Goal: Task Accomplishment & Management: Use online tool/utility

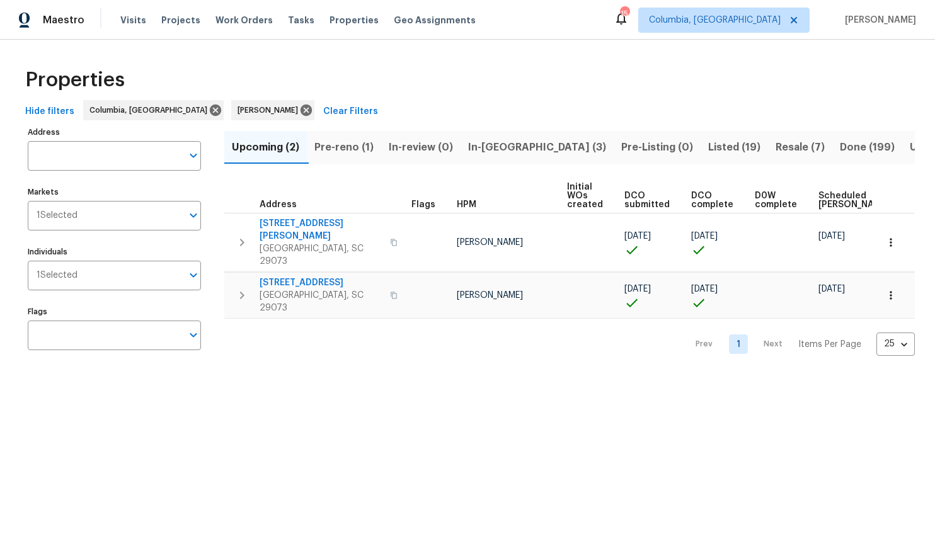
click at [491, 148] on span "In-reno (3)" at bounding box center [537, 148] width 138 height 18
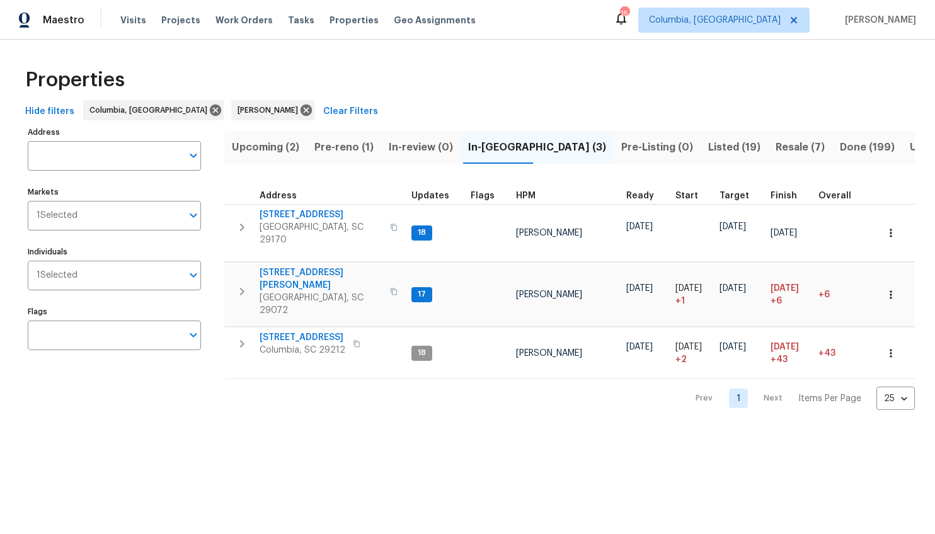
click at [350, 147] on span "Pre-reno (1)" at bounding box center [343, 148] width 59 height 18
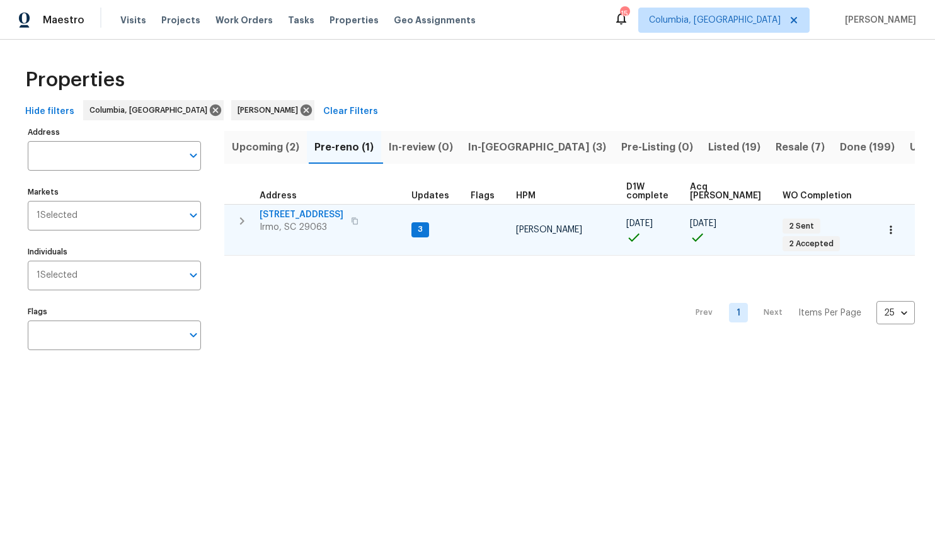
click at [296, 216] on span "105 Kenton Ct" at bounding box center [302, 215] width 84 height 13
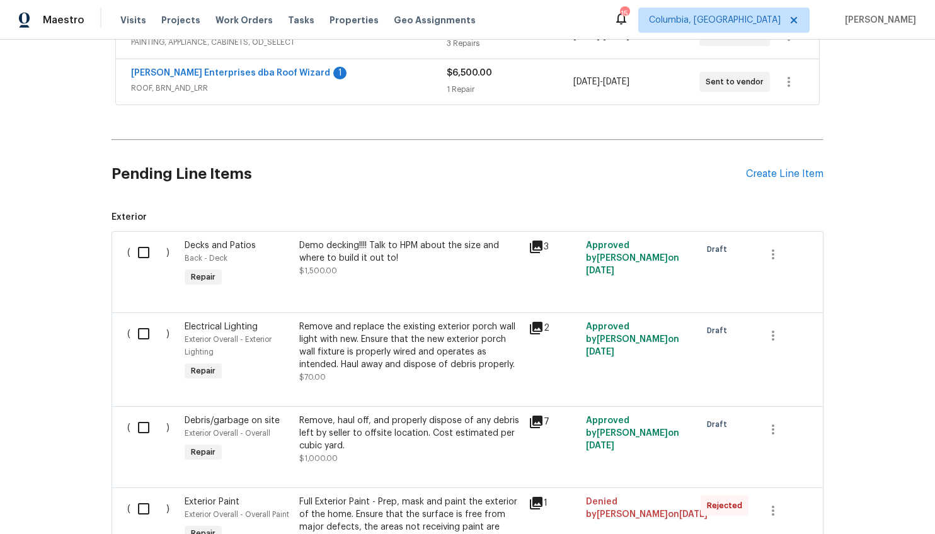
scroll to position [739, 0]
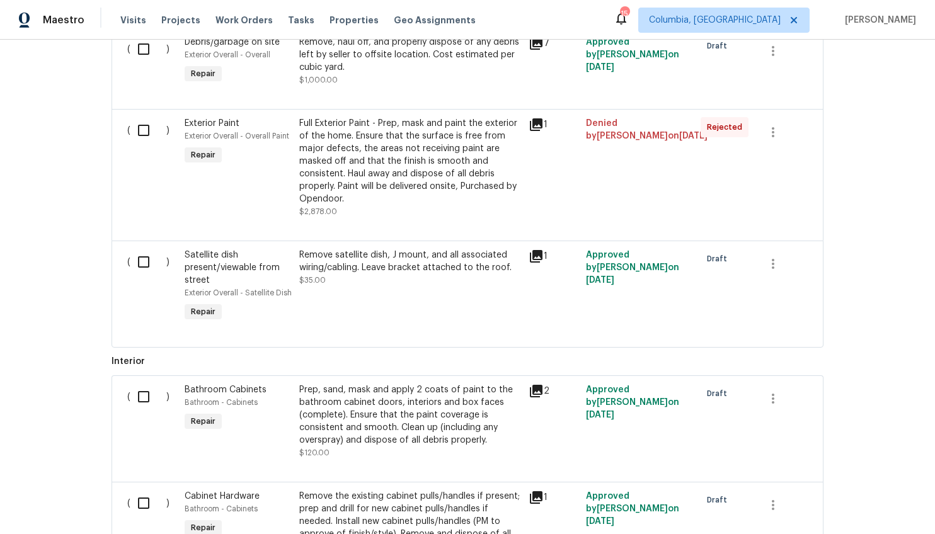
click at [445, 147] on div "Full Exterior Paint - Prep, mask and paint the exterior of the home. Ensure tha…" at bounding box center [410, 161] width 222 height 88
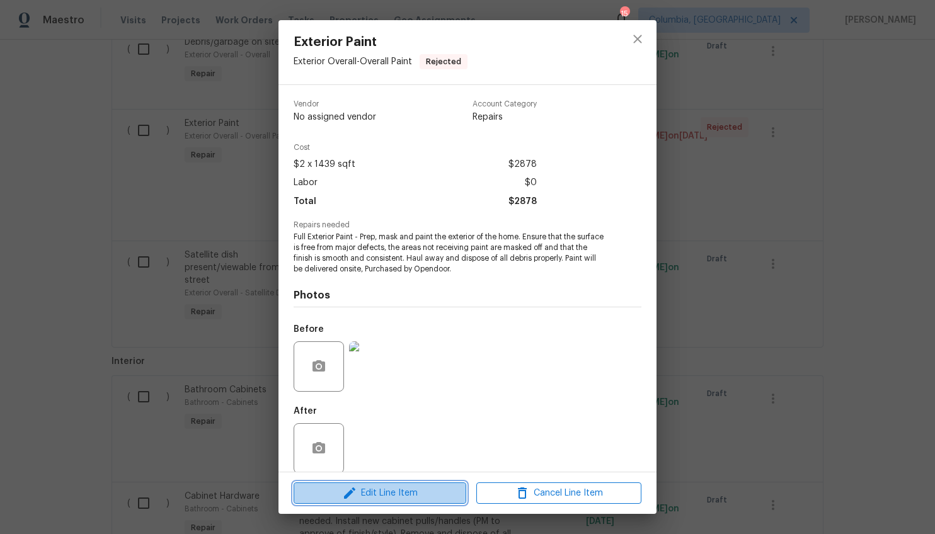
click at [388, 489] on span "Edit Line Item" at bounding box center [379, 494] width 165 height 16
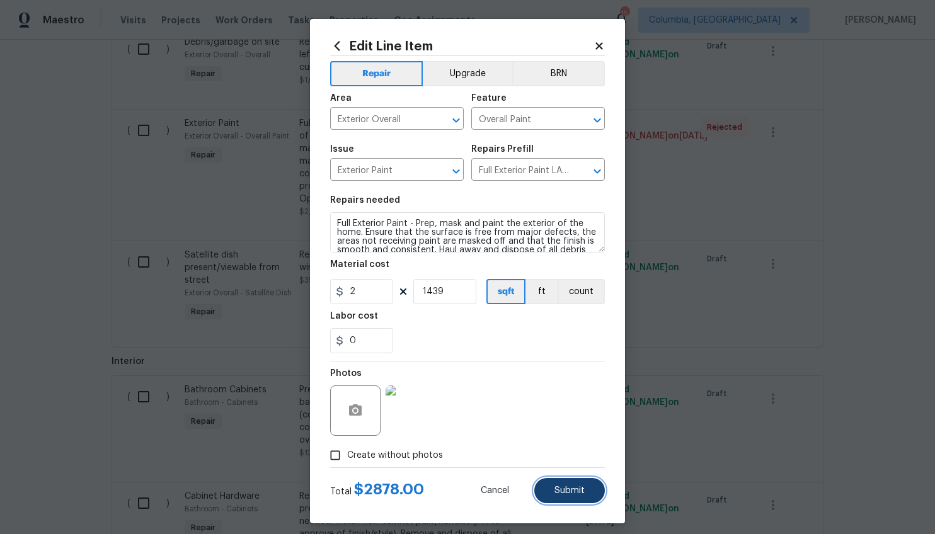
click at [543, 488] on button "Submit" at bounding box center [569, 490] width 71 height 25
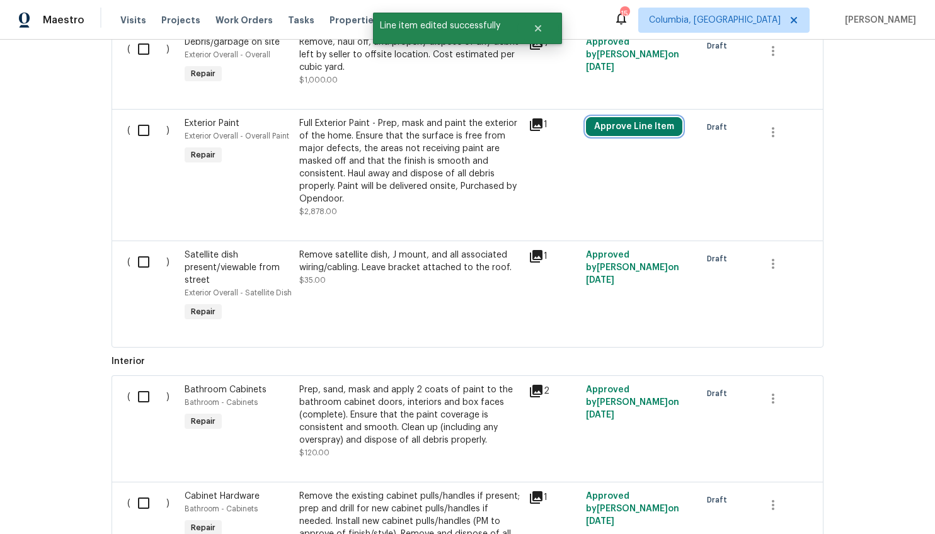
click at [645, 130] on button "Approve Line Item" at bounding box center [634, 126] width 96 height 19
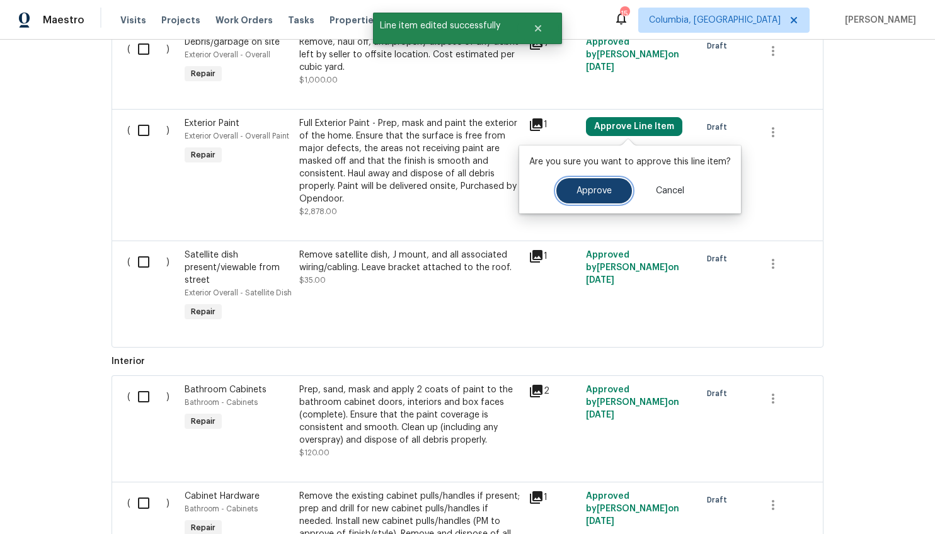
click at [606, 195] on span "Approve" at bounding box center [594, 191] width 35 height 9
